Goal: Book appointment/travel/reservation

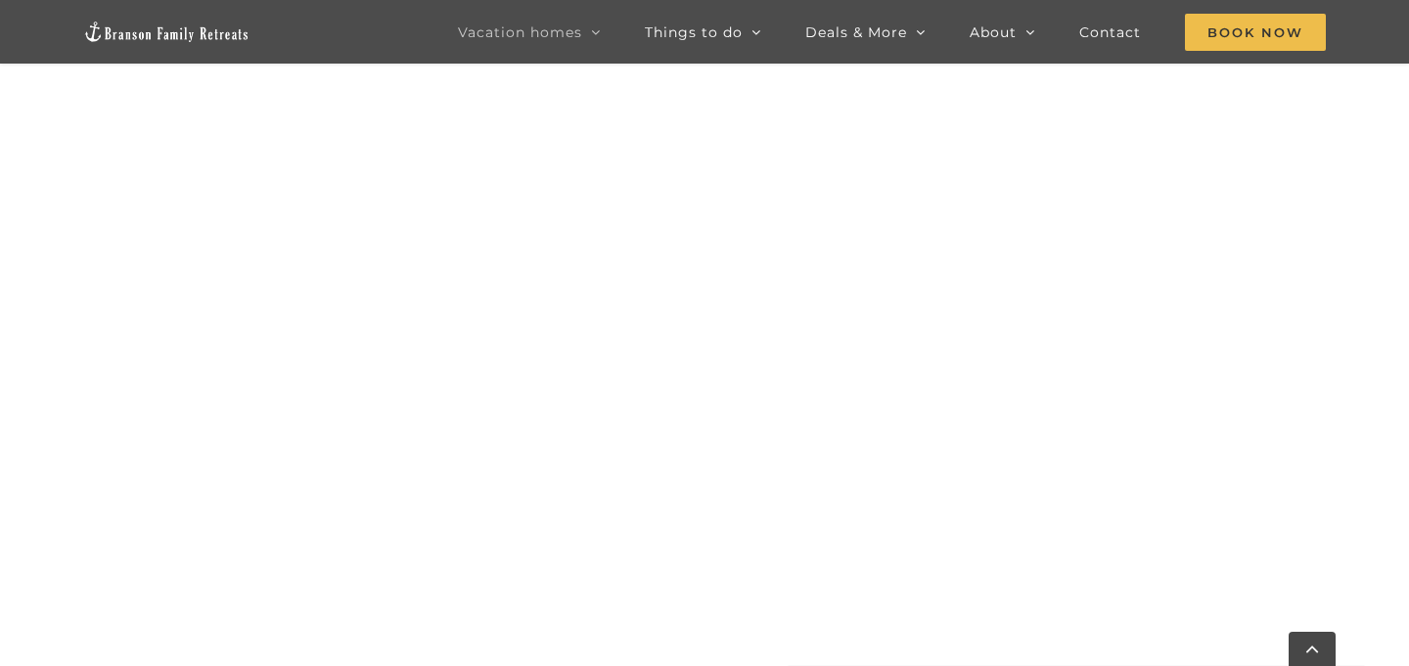
scroll to position [980, 0]
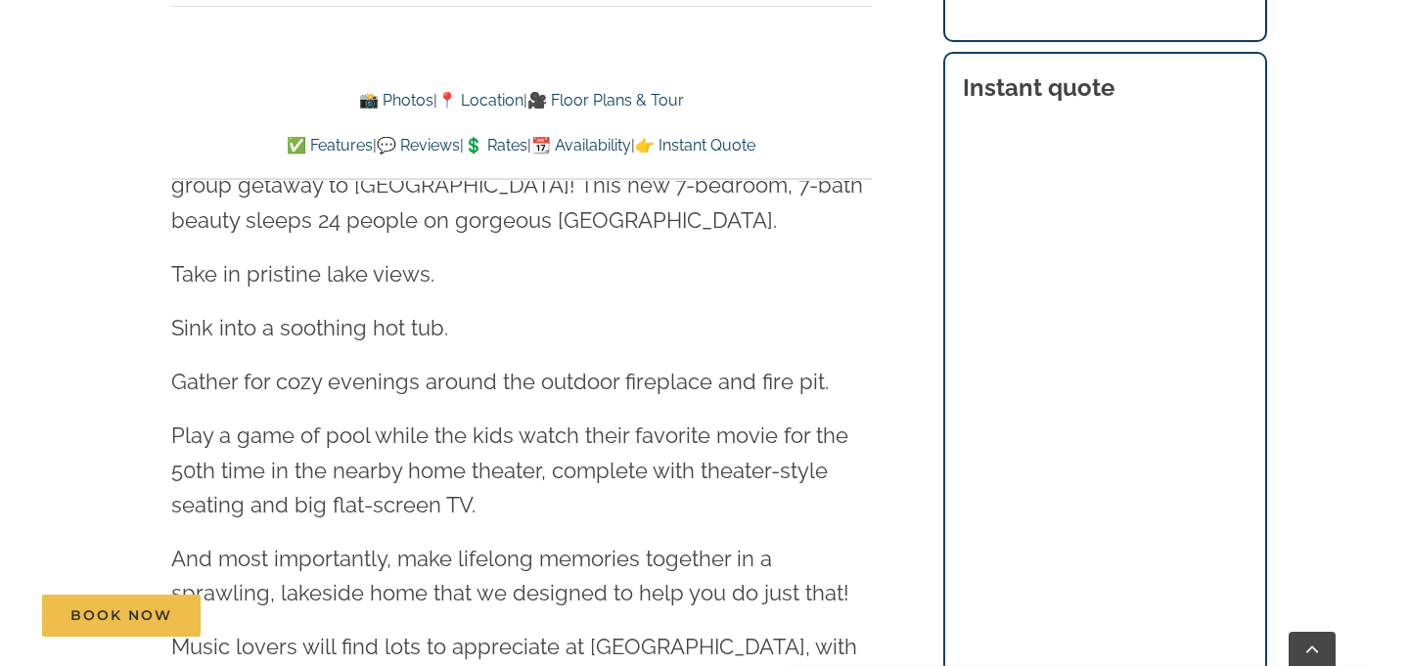
click at [711, 136] on link "👉 Instant Quote" at bounding box center [695, 145] width 120 height 19
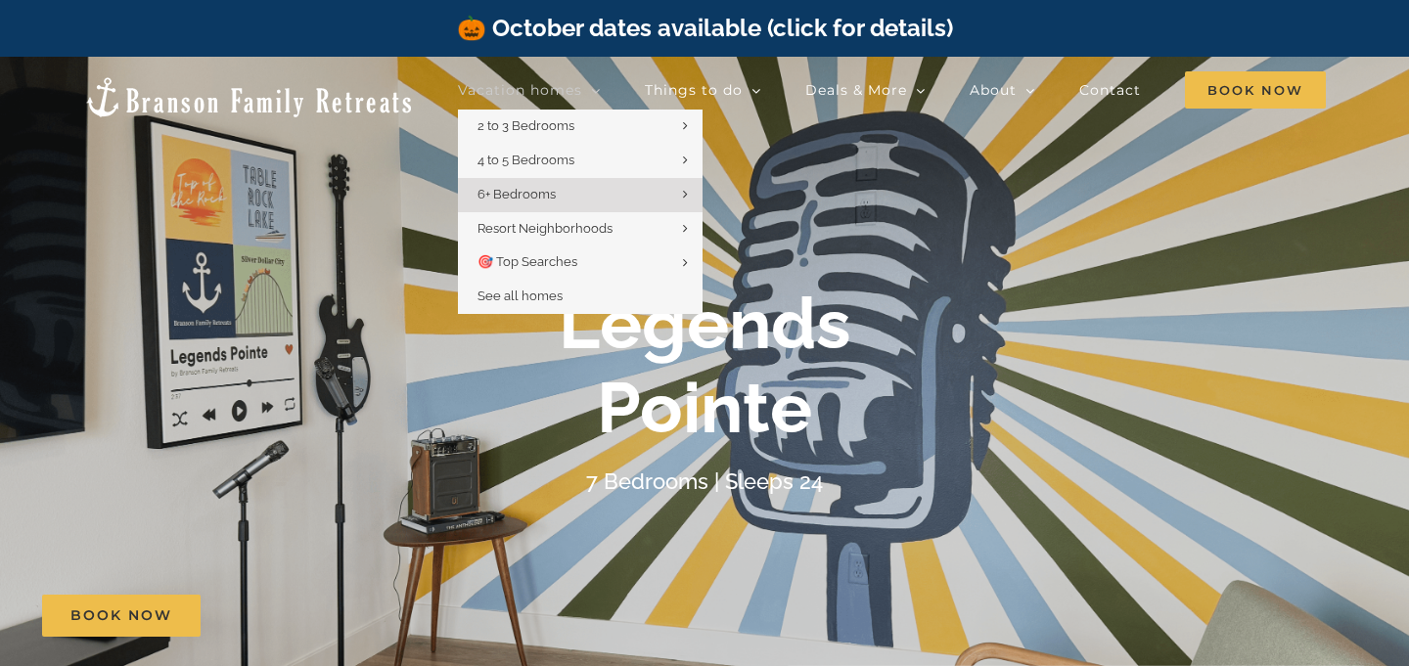
click at [560, 94] on span "Vacation homes" at bounding box center [520, 90] width 124 height 14
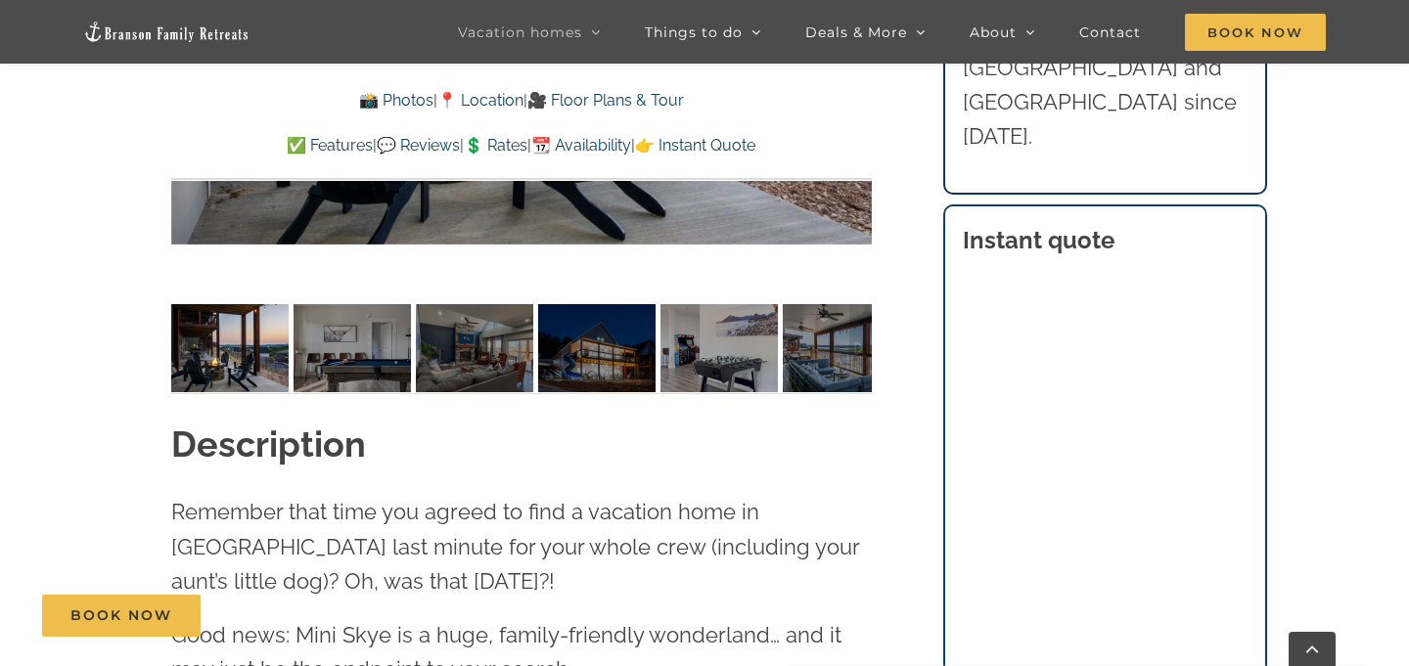
scroll to position [1642, 0]
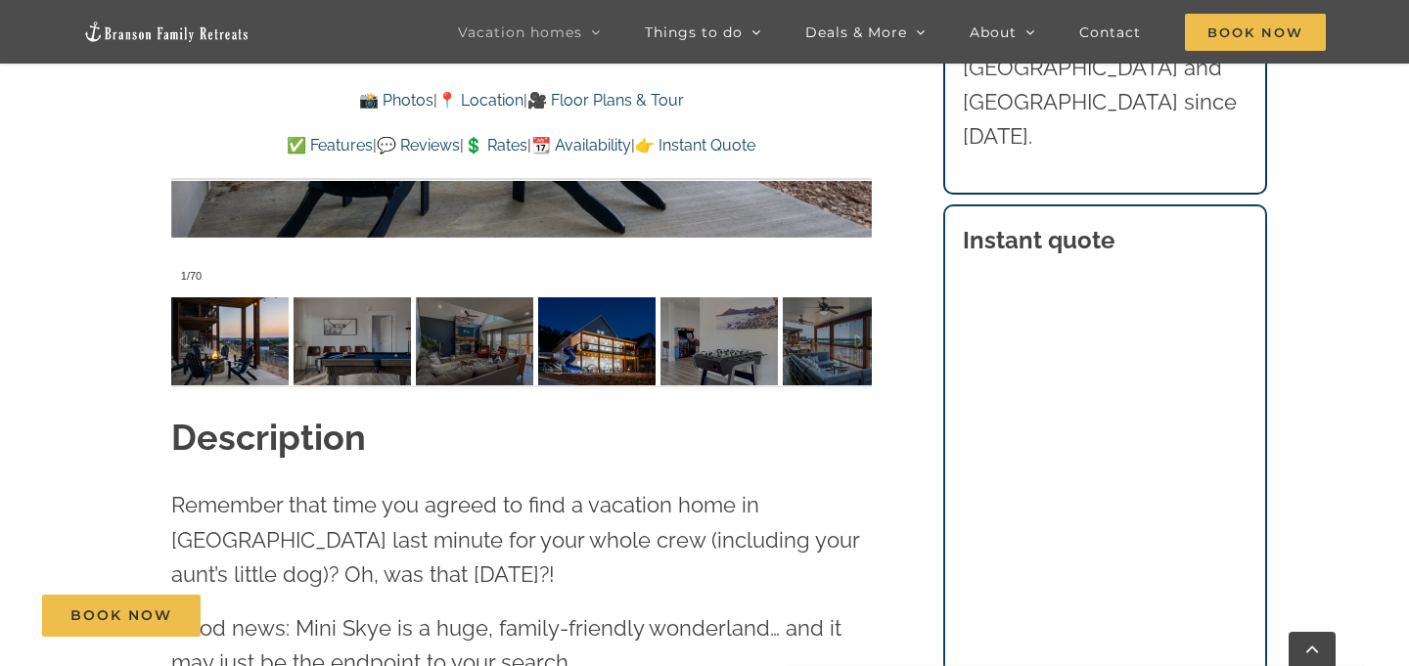
click at [593, 380] on img at bounding box center [596, 342] width 117 height 88
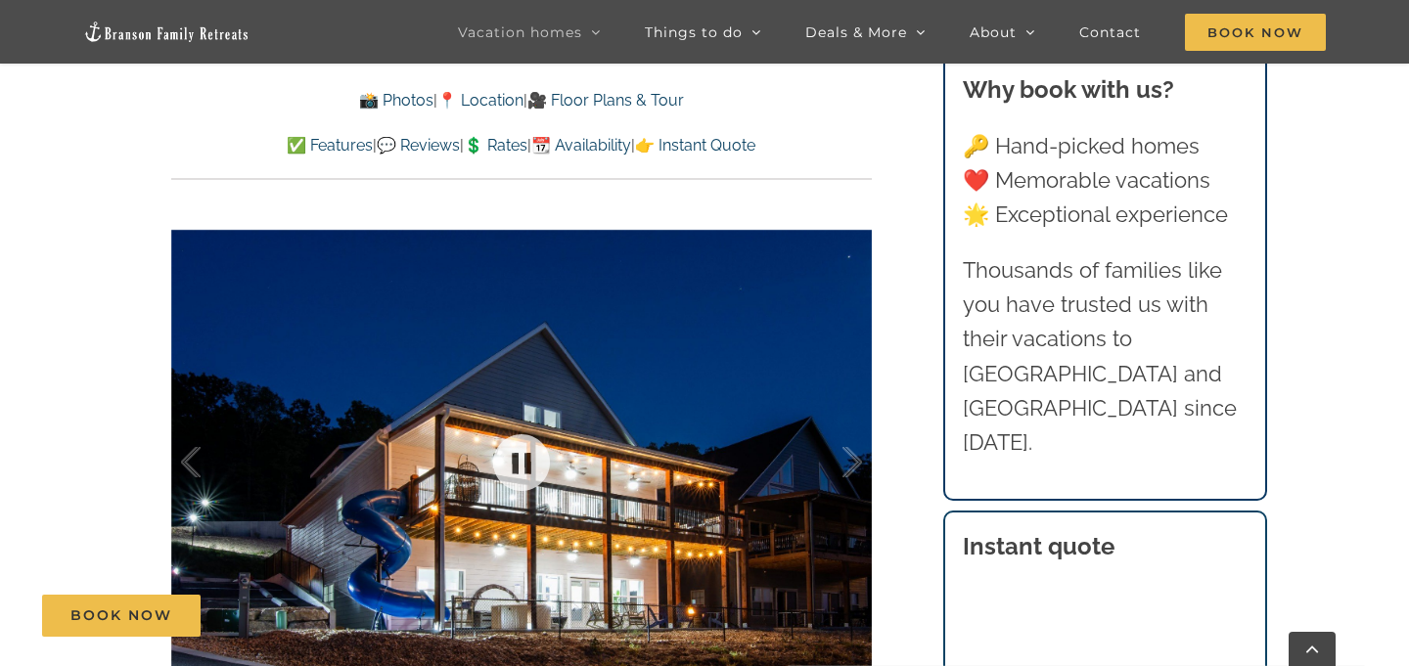
scroll to position [1187, 0]
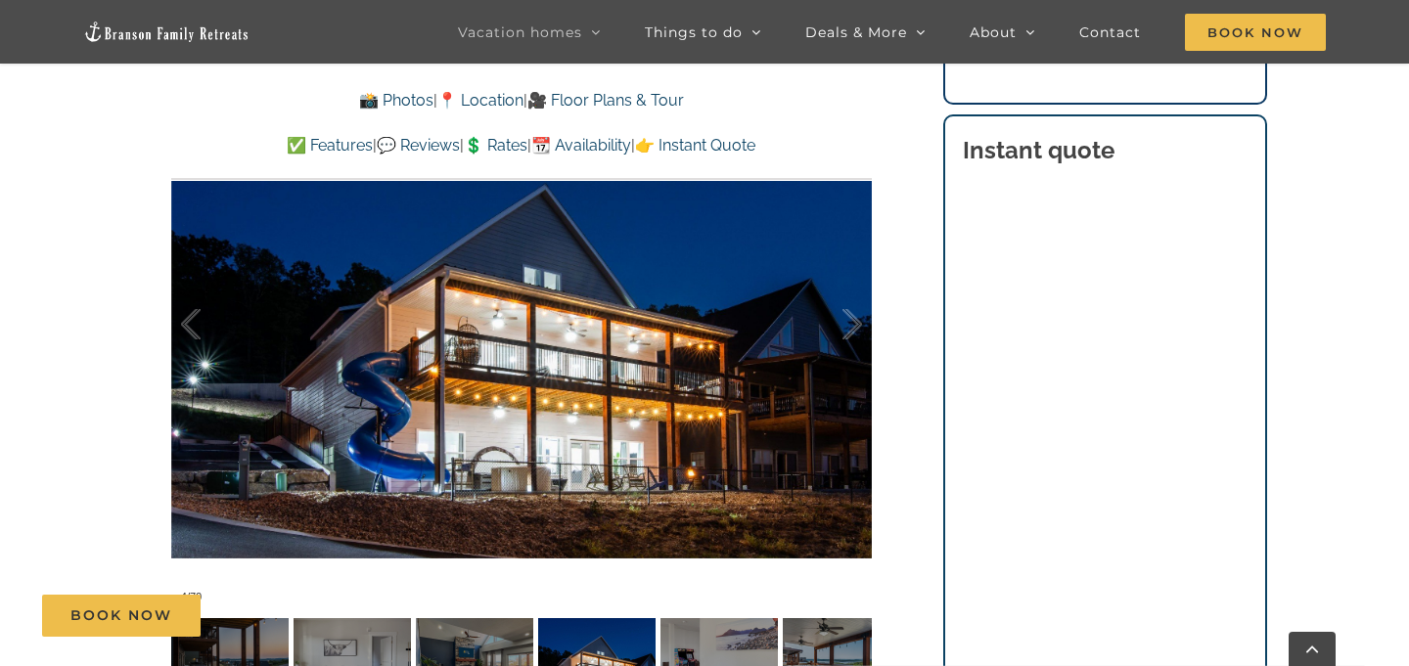
click at [610, 153] on link "📆 Availability" at bounding box center [581, 145] width 100 height 19
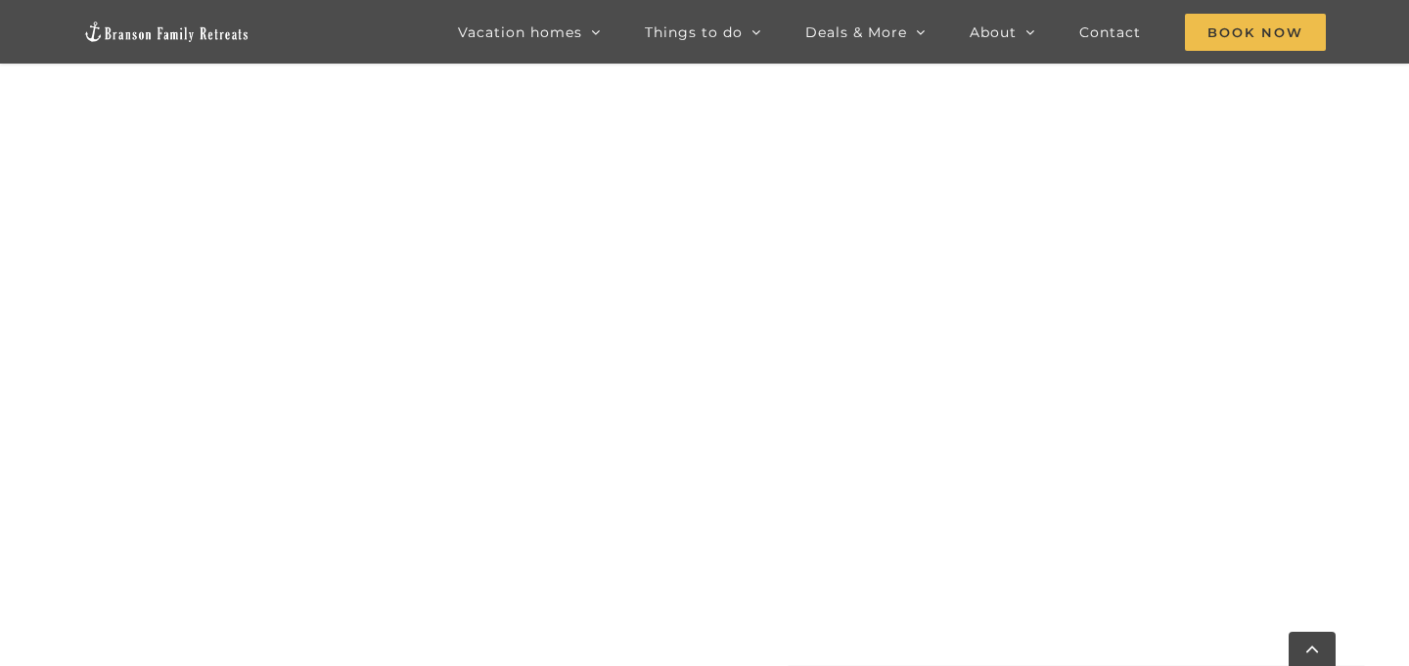
scroll to position [920, 0]
